Goal: Information Seeking & Learning: Learn about a topic

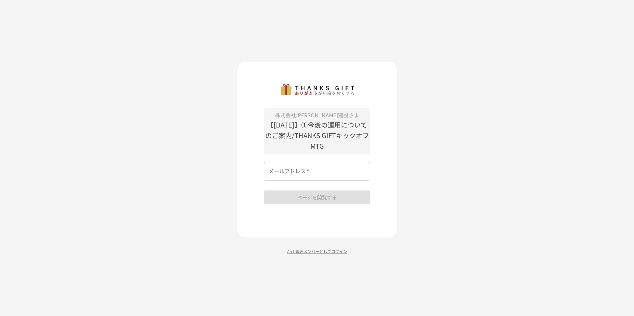
click at [304, 172] on div "メールアドレス   * メールアドレス   *" at bounding box center [317, 171] width 106 height 19
click at [304, 172] on input "メールアドレス   *" at bounding box center [317, 171] width 106 height 19
type input "*"
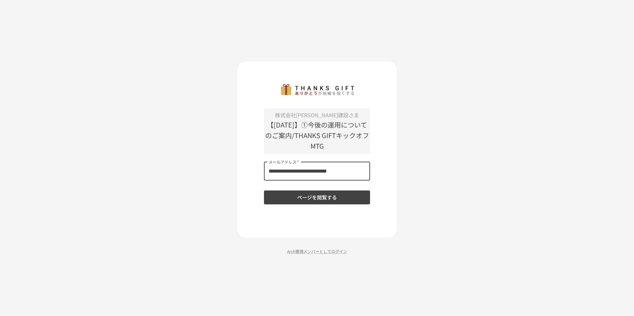
type input "**********"
click at [290, 196] on button "ページを閲覧する" at bounding box center [317, 198] width 106 height 14
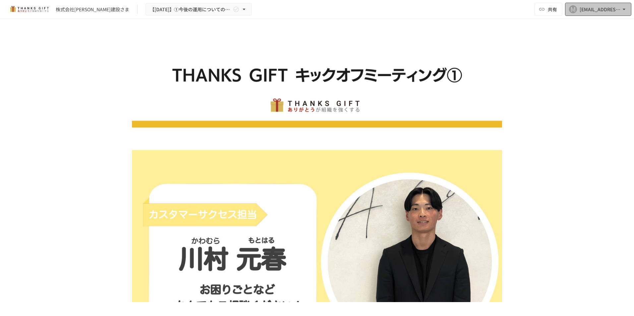
click at [625, 12] on icon "button" at bounding box center [624, 9] width 7 height 7
click at [582, 48] on li "ログアウト" at bounding box center [596, 48] width 63 height 12
